Goal: Check status: Check status

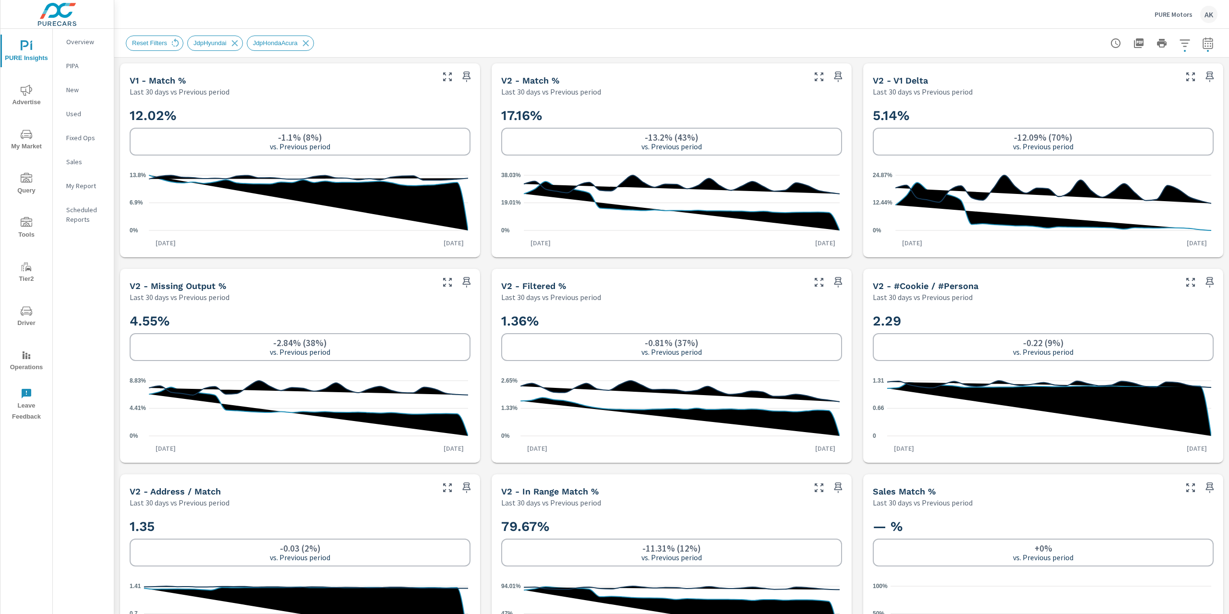
scroll to position [180, 0]
click at [1202, 46] on icon "button" at bounding box center [1208, 43] width 12 height 12
select select "Last 30 days"
select select "Previous period"
click at [1194, 123] on button "button" at bounding box center [1187, 124] width 15 height 15
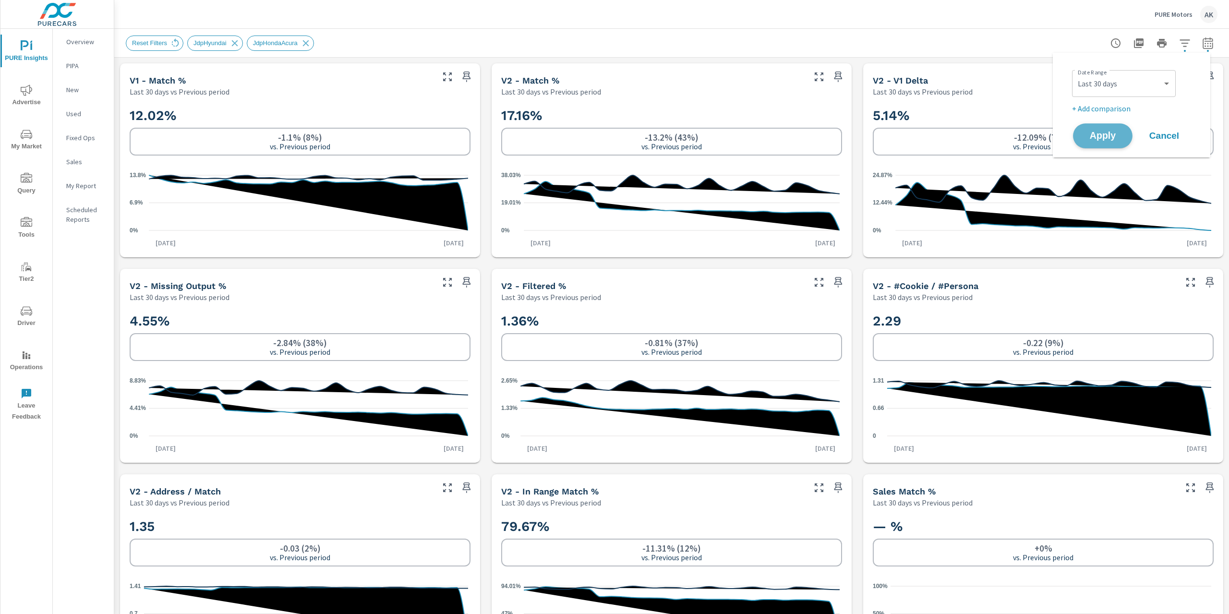
click at [1109, 136] on span "Apply" at bounding box center [1102, 136] width 39 height 9
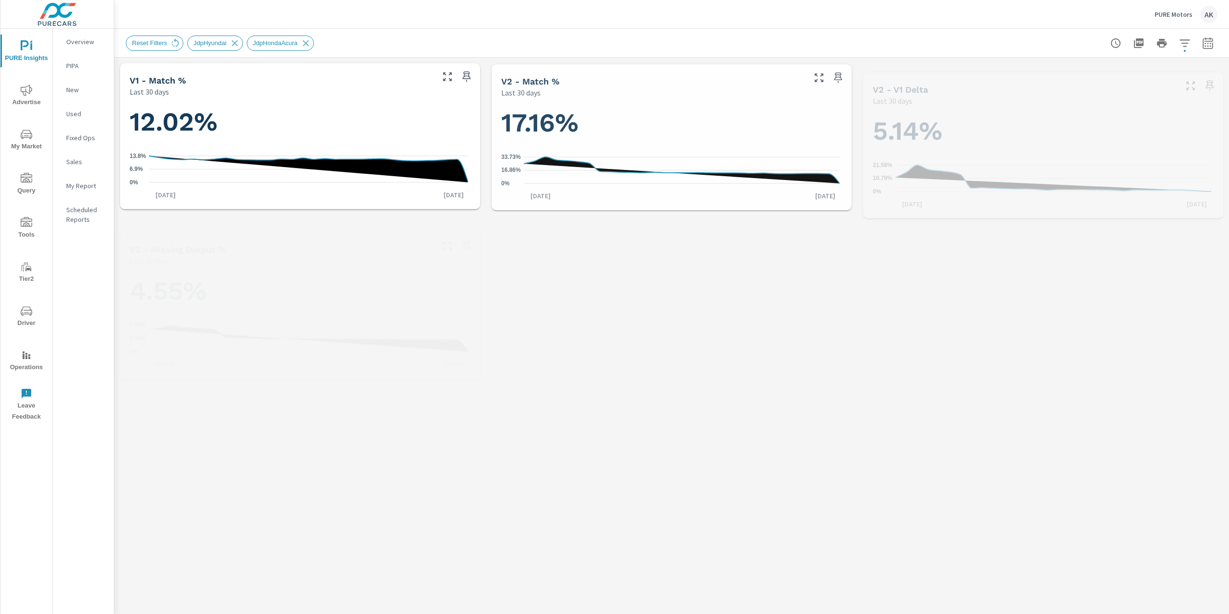
scroll to position [180, 0]
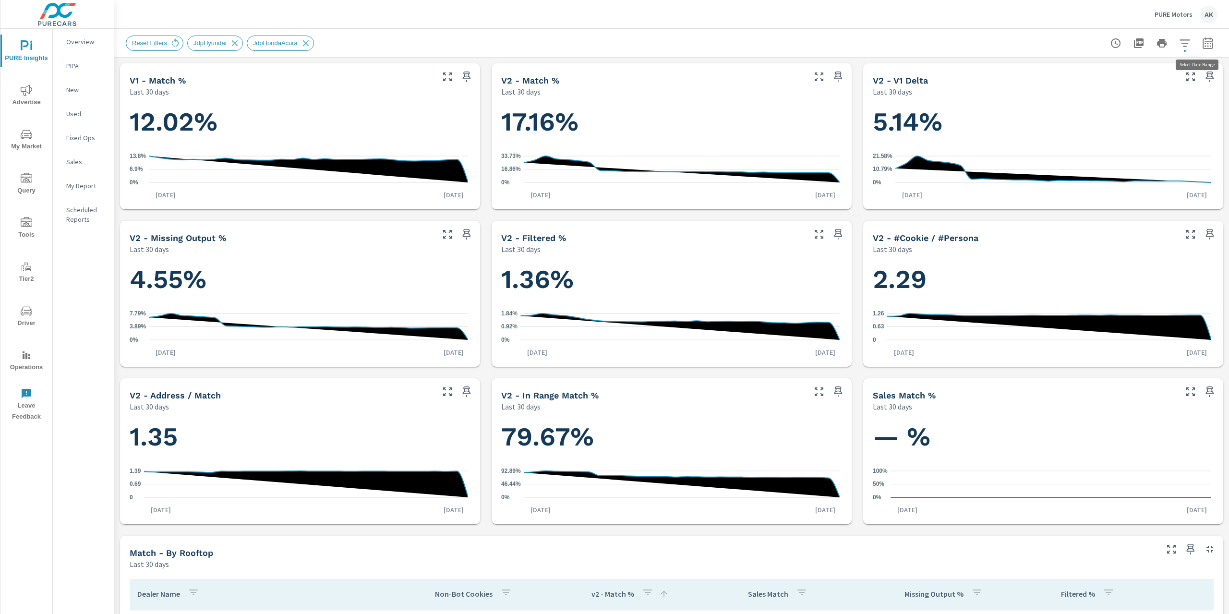
click at [1204, 41] on icon "button" at bounding box center [1208, 43] width 10 height 12
click at [1148, 85] on select "Custom [DATE] Last week Last 7 days Last 14 days Last 30 days Last 45 days Last…" at bounding box center [1124, 83] width 96 height 19
click at [1076, 74] on select "Custom [DATE] Last week Last 7 days Last 14 days Last 30 days Last 45 days Last…" at bounding box center [1124, 83] width 96 height 19
select select "Last 45 days"
click at [1076, 145] on div "Apply Cancel" at bounding box center [1133, 136] width 123 height 28
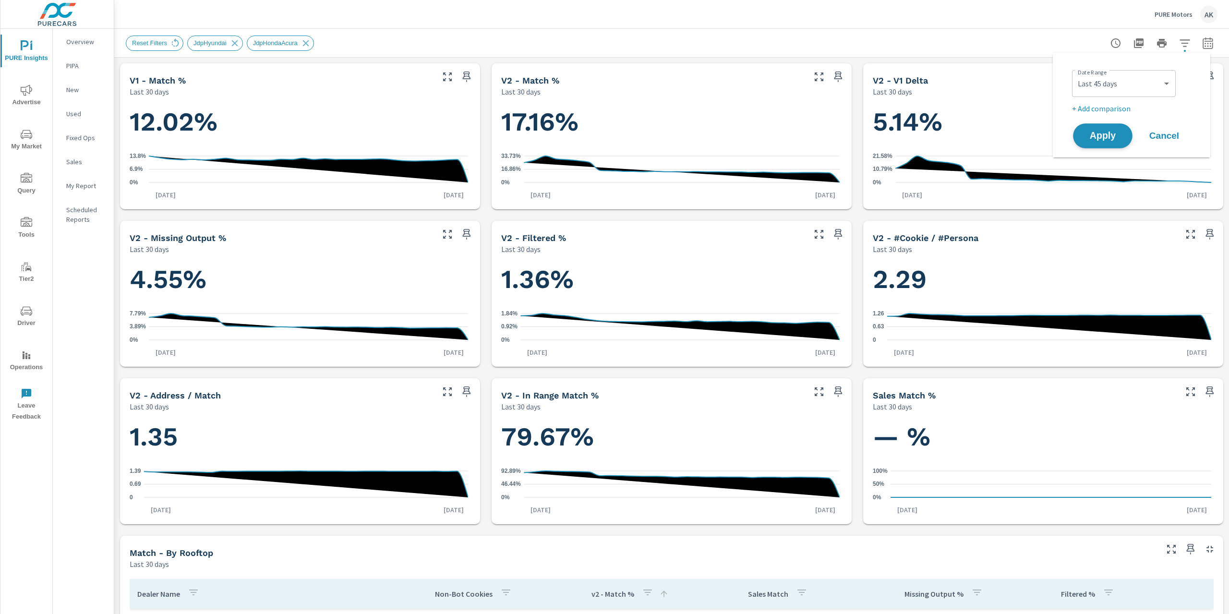
click at [1093, 136] on span "Apply" at bounding box center [1102, 136] width 39 height 9
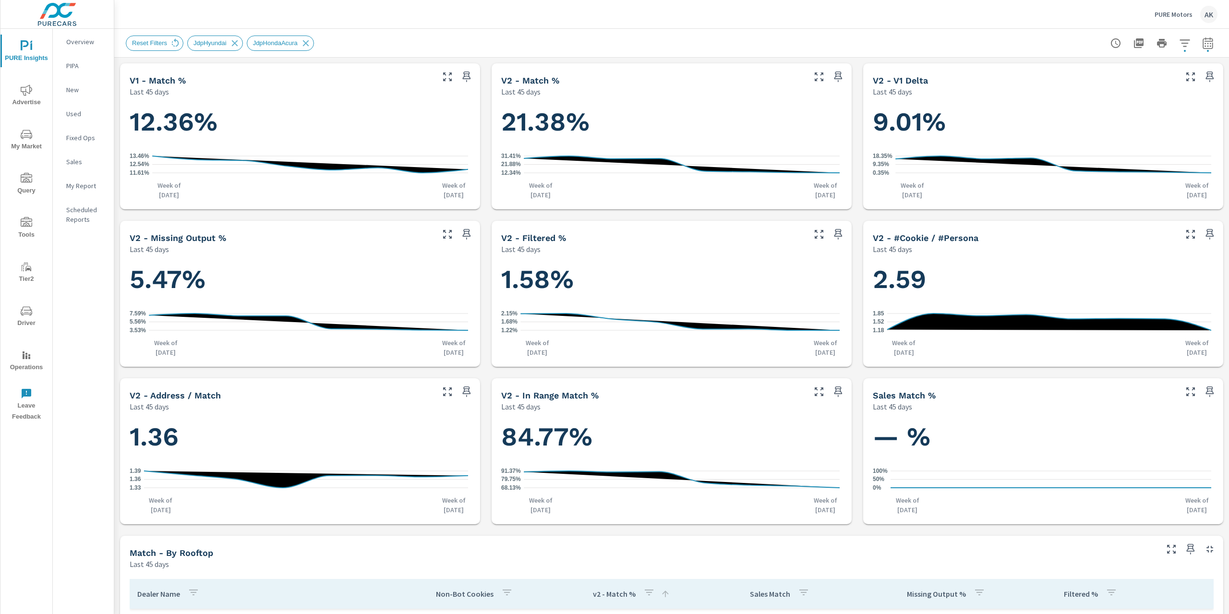
scroll to position [180, 0]
